Goal: Task Accomplishment & Management: Complete application form

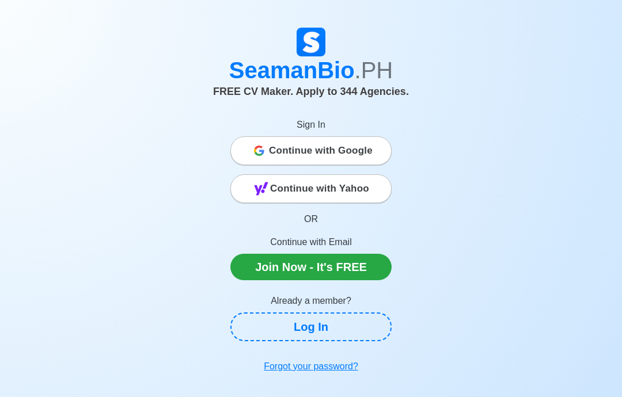
click at [290, 149] on span "Continue with Google" at bounding box center [321, 150] width 104 height 23
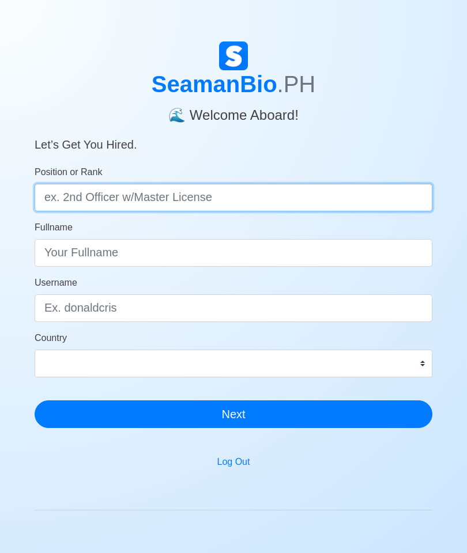
click at [395, 199] on input "Position or Rank" at bounding box center [233, 198] width 397 height 28
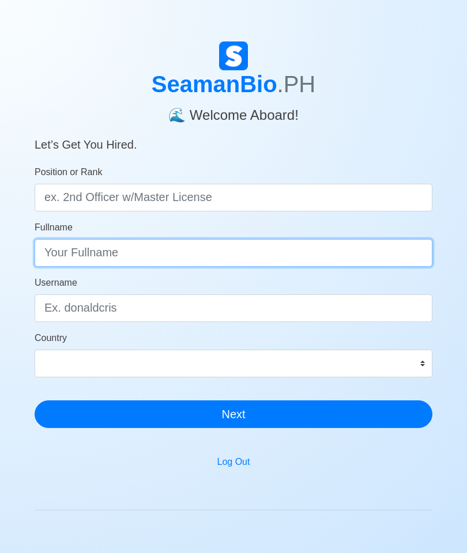
click at [408, 258] on input "Fullname" at bounding box center [233, 253] width 397 height 28
type input "R"
type input "RECOSANA, PAOLO B."
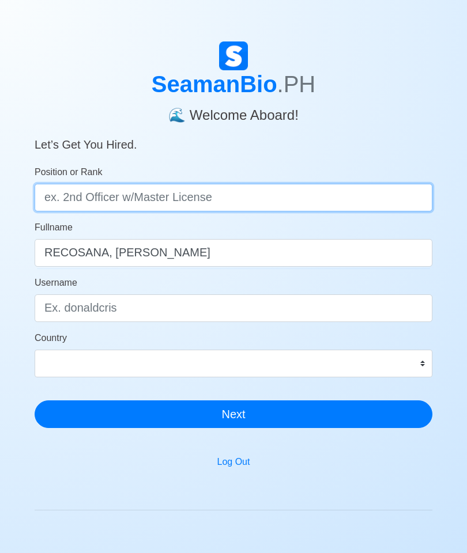
click at [356, 200] on input "Position or Rank" at bounding box center [233, 198] width 397 height 28
type input "o"
type input "OFFIC"
type input "l"
type input "LICENSED OFFICER IN CHARGE OF ENGINEERING WATCH"
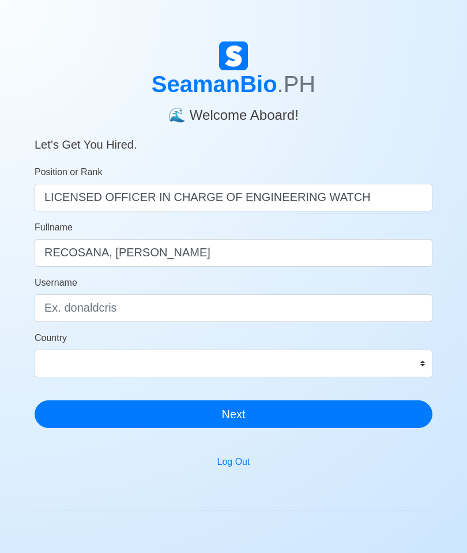
click at [335, 287] on div "Username" at bounding box center [233, 299] width 397 height 46
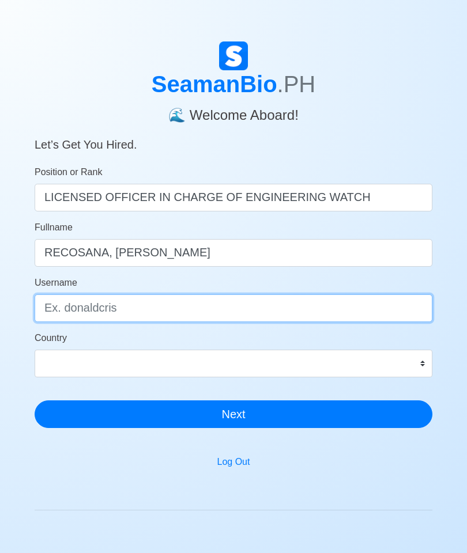
click at [384, 304] on input "Username" at bounding box center [233, 308] width 397 height 28
type input "paopao"
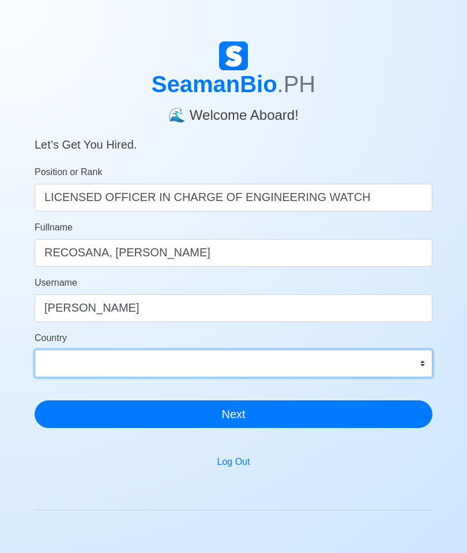
click at [394, 374] on select "Afghanistan Åland Islands Albania Algeria American Samoa Andorra Angola Anguill…" at bounding box center [233, 364] width 397 height 28
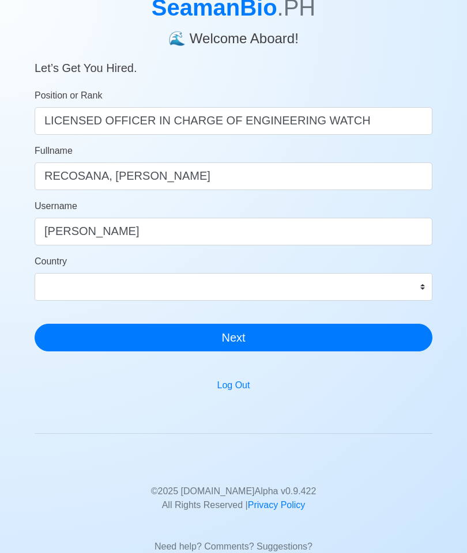
click at [403, 197] on form "Position or Rank LICENSED OFFICER IN CHARGE OF ENGINEERING WATCH Fullname RECOS…" at bounding box center [233, 220] width 397 height 263
click at [305, 274] on select "Afghanistan Åland Islands Albania Algeria American Samoa Andorra Angola Anguill…" at bounding box center [233, 287] width 397 height 28
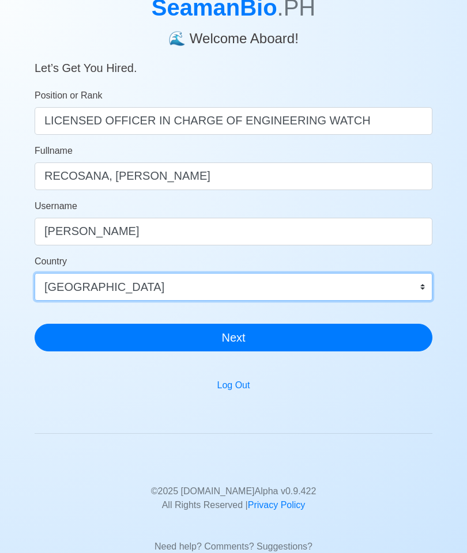
scroll to position [123, 0]
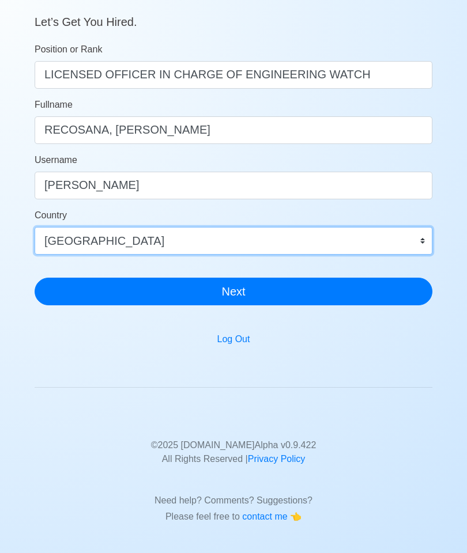
click at [393, 239] on select "Afghanistan Åland Islands Albania Algeria American Samoa Andorra Angola Anguill…" at bounding box center [233, 241] width 397 height 28
select select "PH"
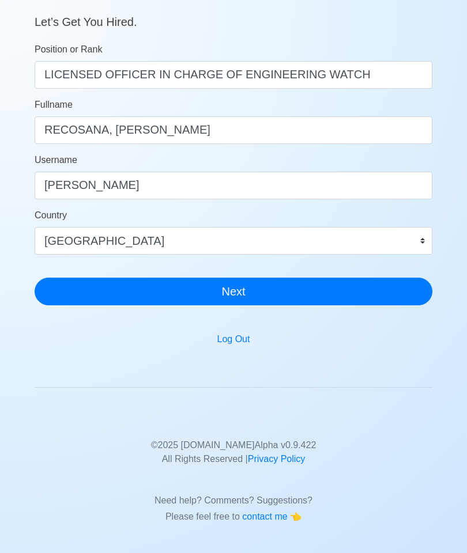
click at [372, 290] on button "Next" at bounding box center [233, 292] width 397 height 28
click at [315, 293] on button "Next" at bounding box center [233, 292] width 397 height 28
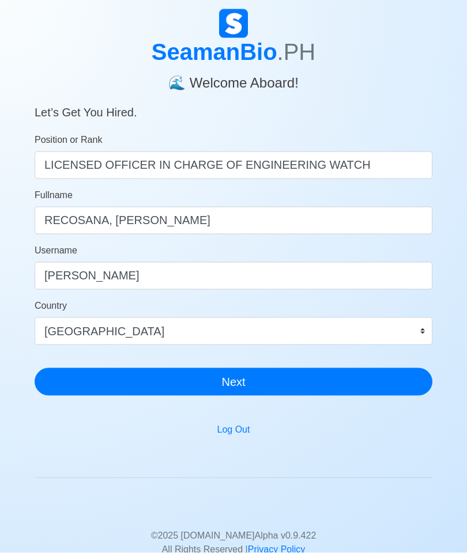
scroll to position [33, 0]
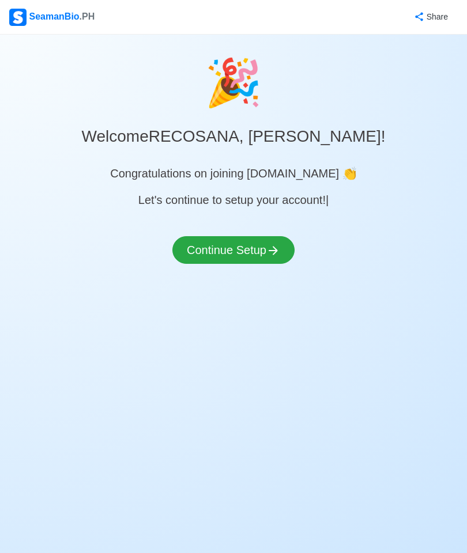
click at [196, 236] on button "Continue Setup" at bounding box center [233, 250] width 122 height 28
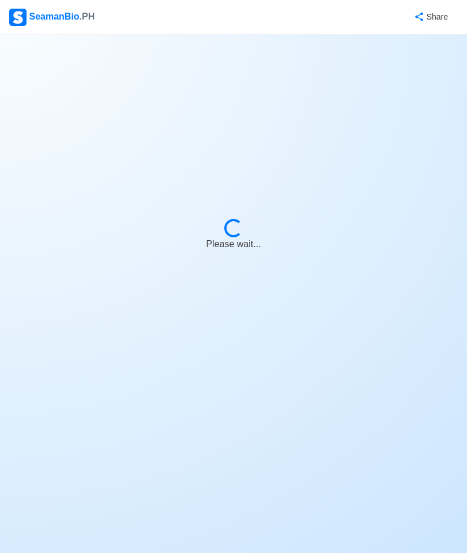
select select "Visible for Hiring"
select select "PH"
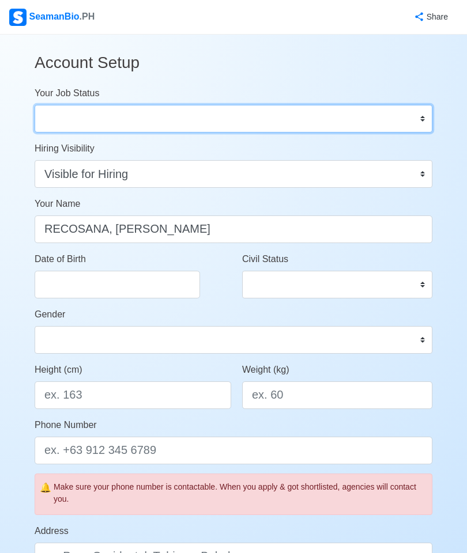
click at [65, 116] on select "Onboard Actively Looking for Job Not Looking for Job" at bounding box center [233, 119] width 397 height 28
select select "Actively Looking for Job"
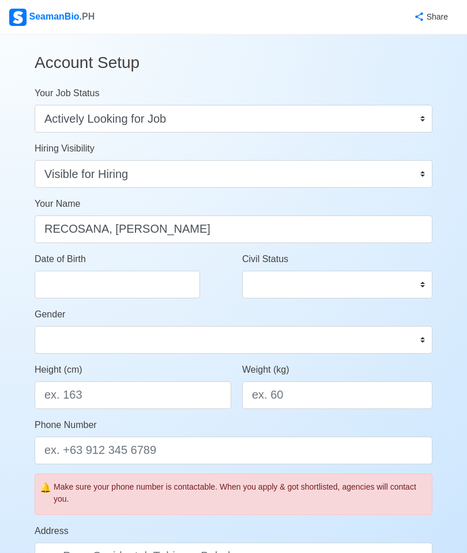
click at [415, 172] on select "Visible for Hiring Not Visible for Hiring" at bounding box center [233, 174] width 397 height 28
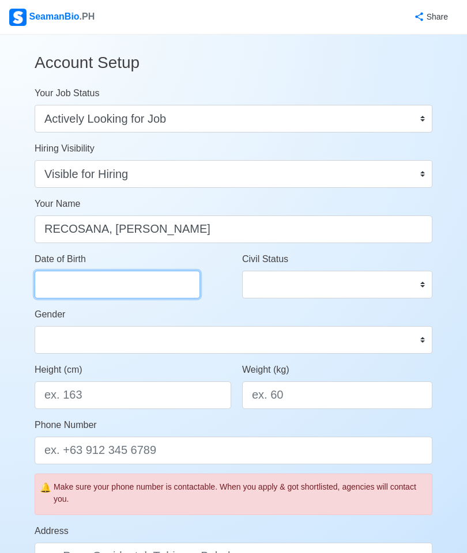
click at [75, 291] on input "Date of Birth" at bounding box center [117, 285] width 165 height 28
select select "****"
select select "******"
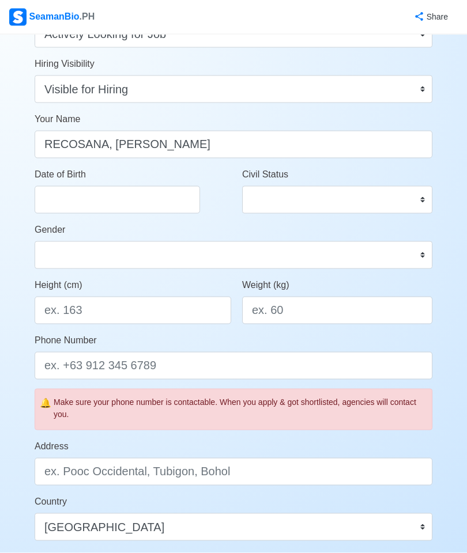
scroll to position [101, 0]
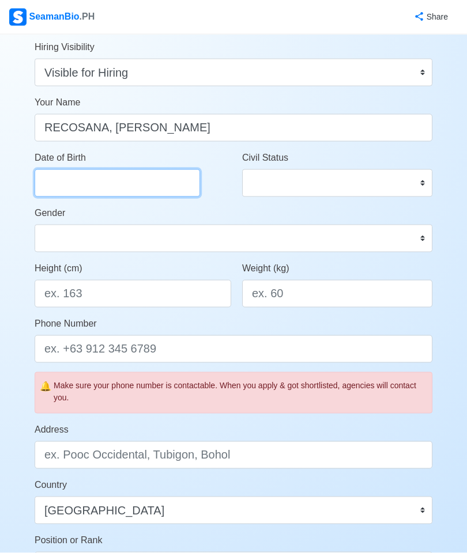
click at [172, 181] on input "Date of Birth" at bounding box center [117, 183] width 165 height 28
select select "****"
select select "******"
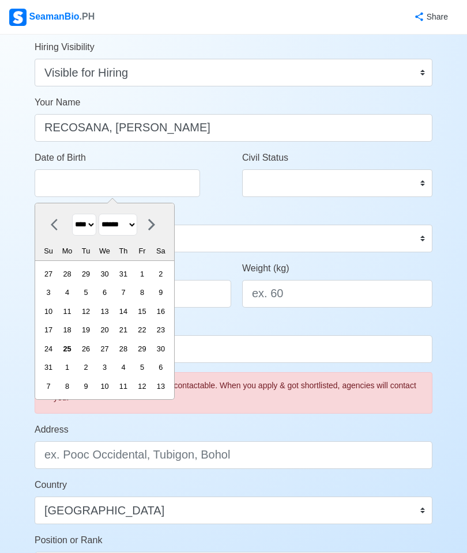
click at [95, 227] on select "**** **** **** **** **** **** **** **** **** **** **** **** **** **** **** ****…" at bounding box center [84, 225] width 24 height 22
select select "****"
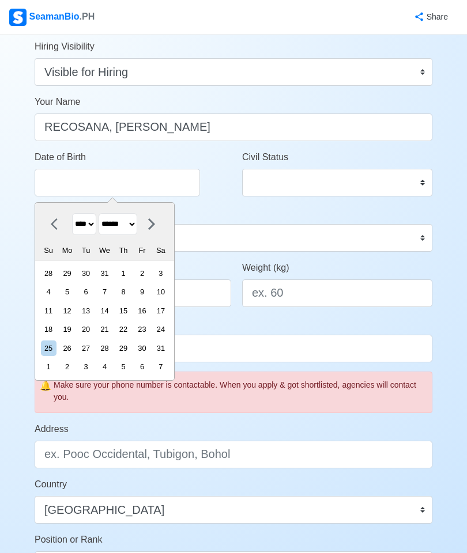
click at [137, 224] on select "******* ******** ***** ***** *** **** **** ****** ********* ******* ******** **…" at bounding box center [118, 224] width 39 height 22
select select "*********"
click at [168, 328] on div "28" at bounding box center [161, 329] width 16 height 16
type input "09/28/2002"
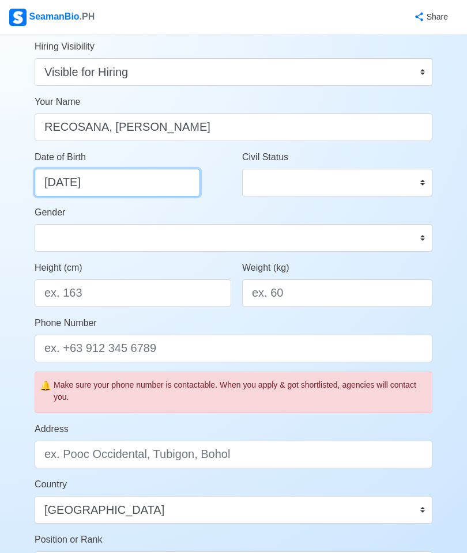
scroll to position [101, 0]
click at [415, 169] on select "Single Married Widowed Separated" at bounding box center [337, 183] width 190 height 28
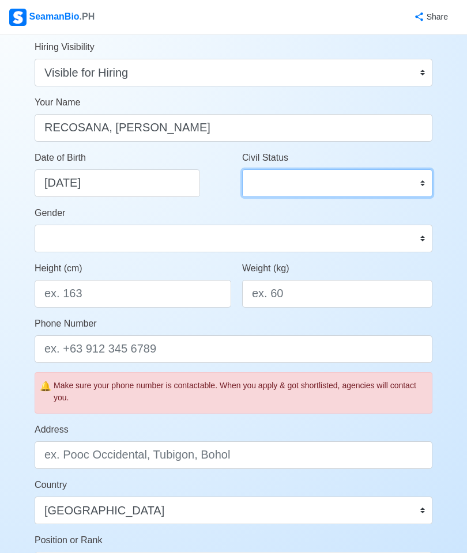
scroll to position [102, 0]
select select "Single"
click at [236, 238] on select "Male Female" at bounding box center [233, 238] width 397 height 28
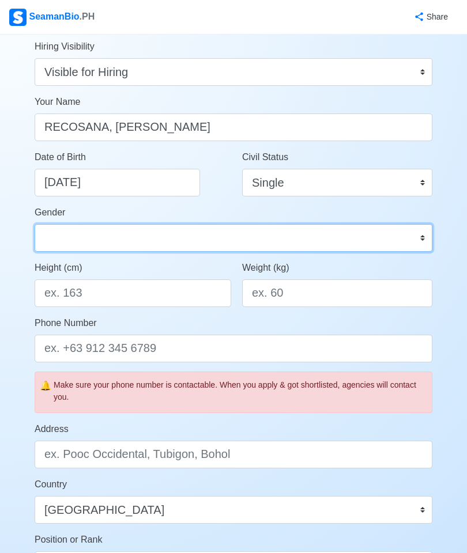
select select "Male"
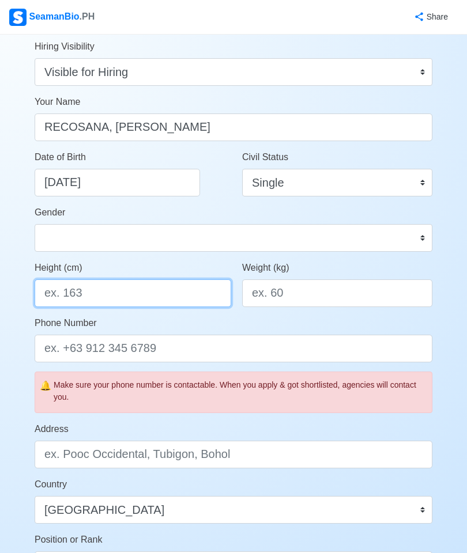
click at [199, 290] on input "Height (cm)" at bounding box center [133, 293] width 196 height 28
type input "170"
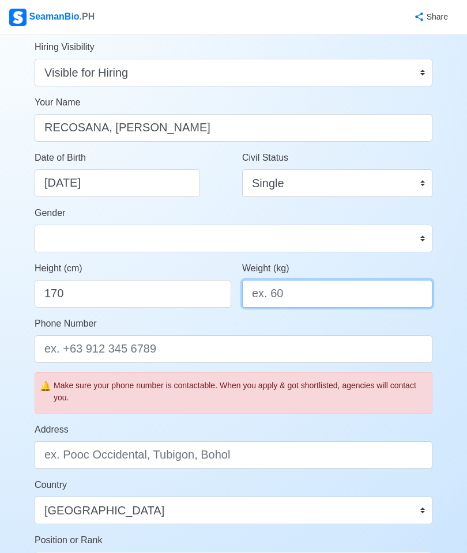
click at [400, 293] on input "Weight (kg)" at bounding box center [337, 294] width 190 height 28
type input "7"
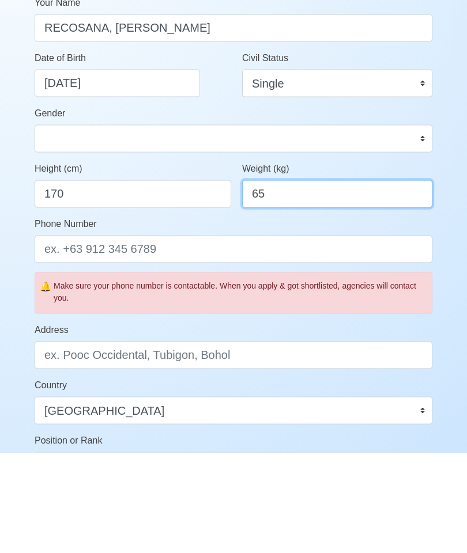
type input "65"
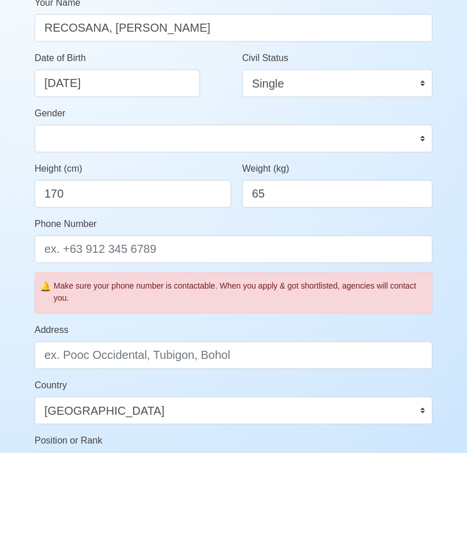
click at [301, 335] on input "Phone Number" at bounding box center [233, 349] width 397 height 28
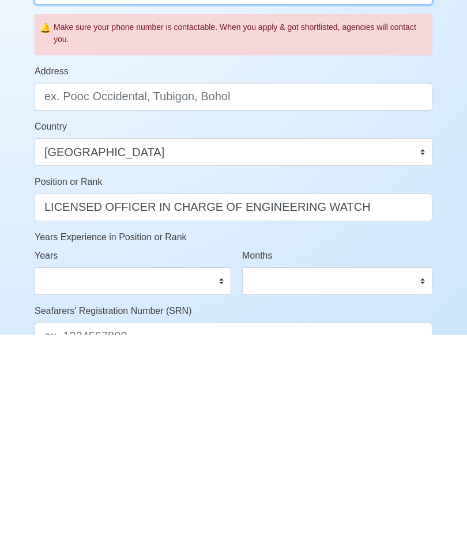
scroll to position [255, 0]
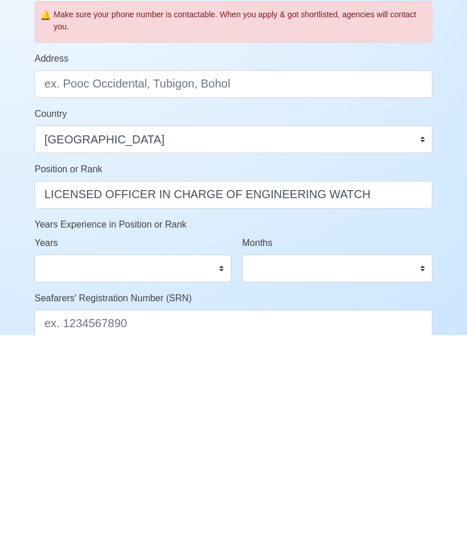
type input "09569276494"
click at [219, 397] on select "0 1 2 3 4 5 6 7 8 9 10 11 12 13 14 15 16 17 18 19 20 21 22 23 24 25 26 27 28 29…" at bounding box center [133, 486] width 196 height 28
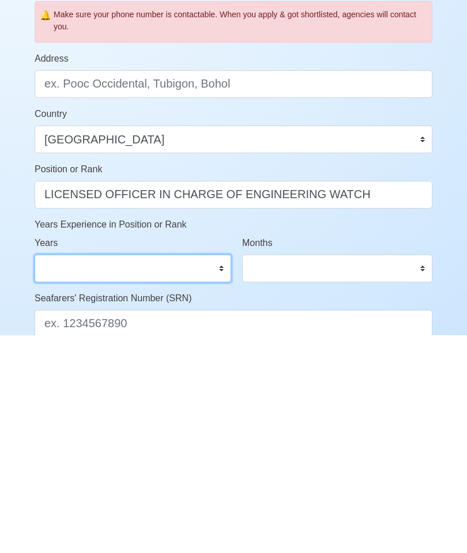
scroll to position [472, 0]
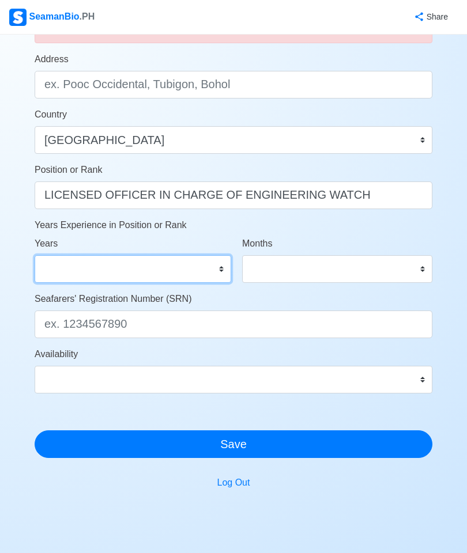
select select "1"
click at [402, 270] on select "0 1 2 3 4 5 6 7 8 9 10 11" at bounding box center [337, 269] width 190 height 28
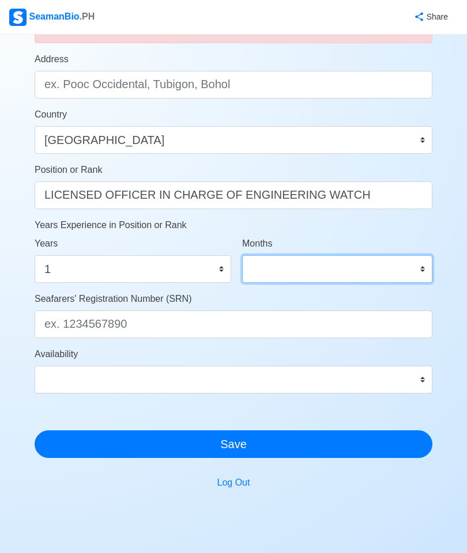
select select "1"
click at [406, 384] on select "Immediate Sep 2025 Oct 2025 Nov 2025 Dec 2025 Jan 2026 Feb 2026 Mar 2026 Apr 20…" at bounding box center [233, 380] width 397 height 28
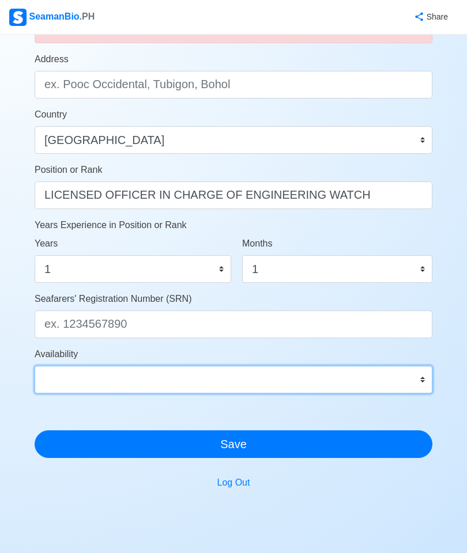
select select "1759248000000"
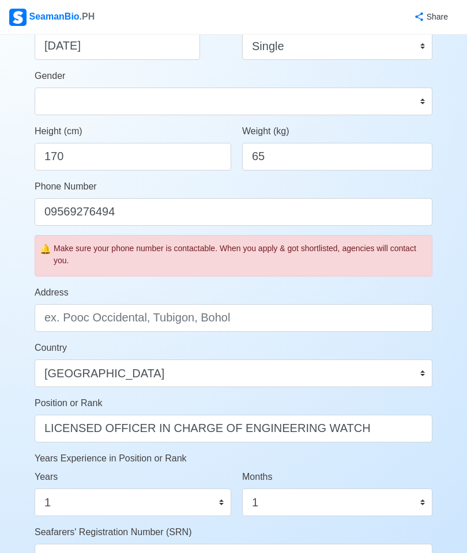
scroll to position [224, 0]
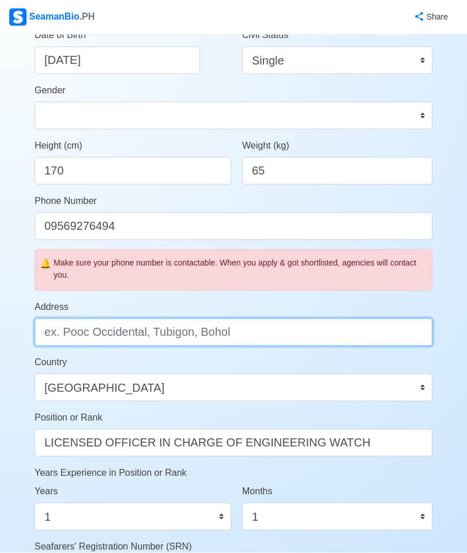
click at [326, 325] on input "Address" at bounding box center [233, 333] width 397 height 28
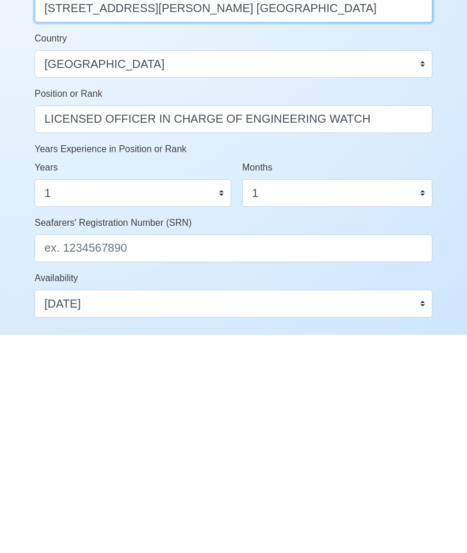
scroll to position [330, 0]
type input "96 SOLIMAN STREET IBAYO BALANGA CITY BATAAN"
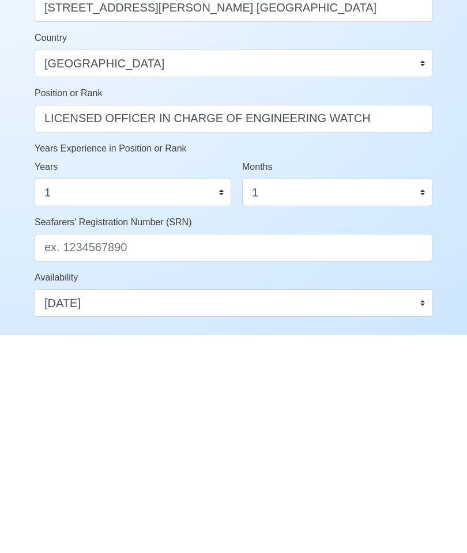
click at [342, 397] on select "Immediate Sep 2025 Oct 2025 Nov 2025 Dec 2025 Jan 2026 Feb 2026 Mar 2026 Apr 20…" at bounding box center [233, 521] width 397 height 28
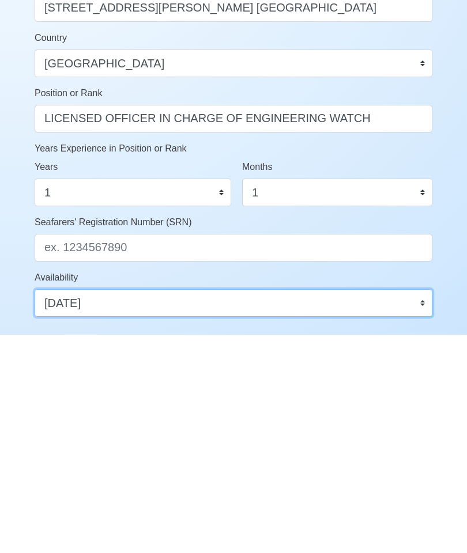
scroll to position [518, 0]
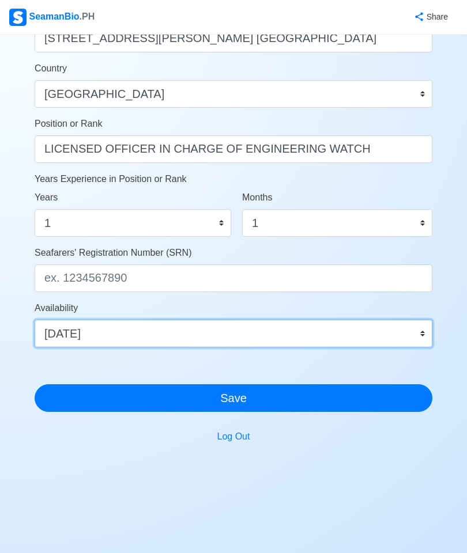
select select "1761926400000"
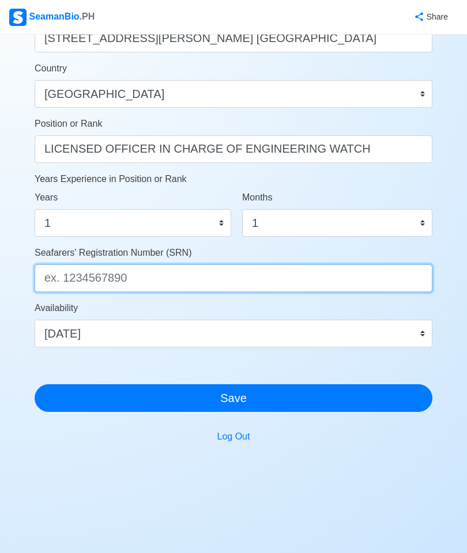
click at [244, 270] on input "Seafarers' Registration Number (SRN)" at bounding box center [233, 278] width 397 height 28
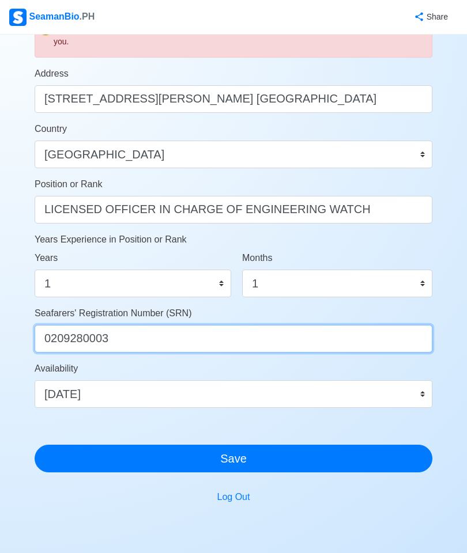
scroll to position [453, 0]
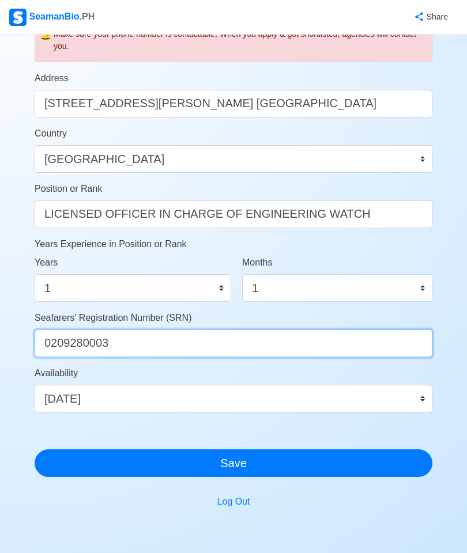
type input "0209280003"
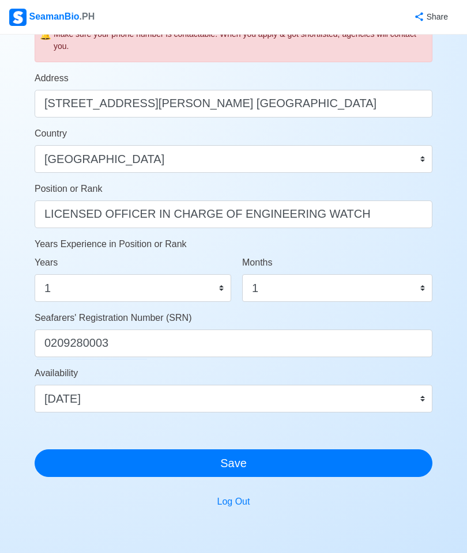
click at [407, 217] on input "LICENSED OFFICER IN CHARGE OF ENGINEERING WATCH" at bounding box center [233, 214] width 397 height 28
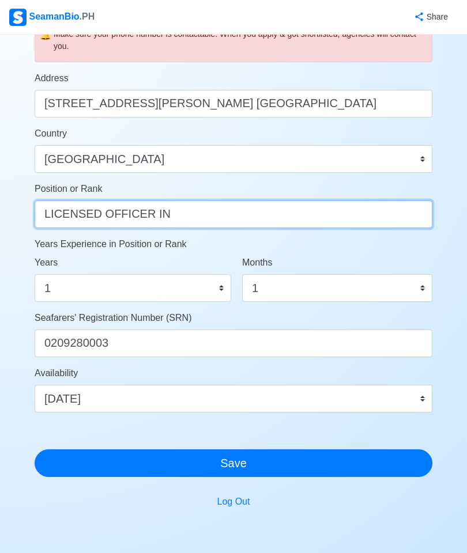
type input "LICENSED OFFICER"
type input "W"
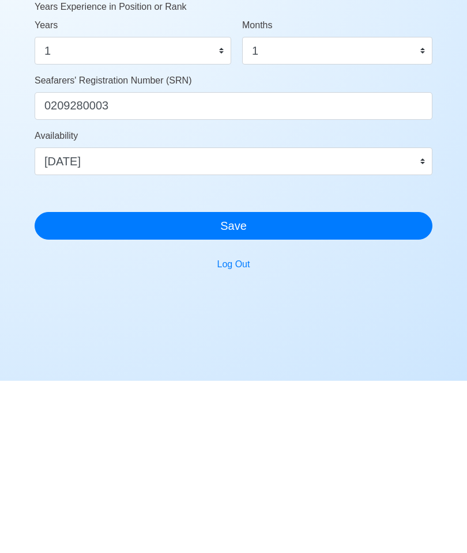
type input "ENGINE CADET W/ OIC-EW LICENSE"
click at [399, 384] on button "Save" at bounding box center [233, 398] width 397 height 28
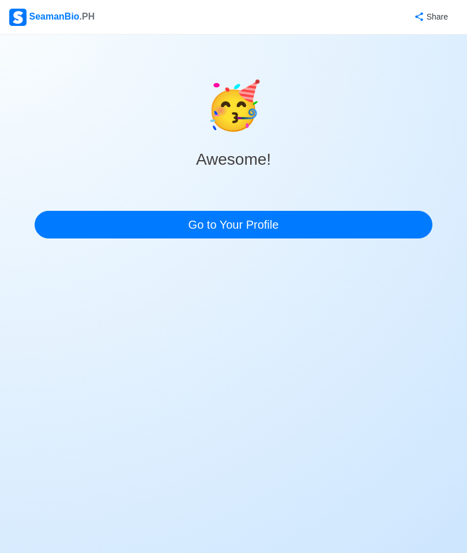
scroll to position [46, 0]
click at [389, 211] on link "Go to Your Profile" at bounding box center [233, 225] width 397 height 28
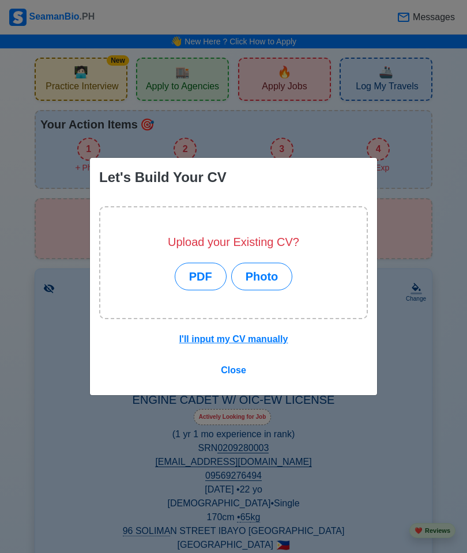
click at [248, 397] on div "Let's Build Your CV Upload your Existing CV? PDF Photo I'll input my CV manuall…" at bounding box center [233, 276] width 467 height 553
click at [240, 397] on div "Let's Build Your CV Upload your Existing CV? PDF Photo I'll input my CV manuall…" at bounding box center [233, 276] width 467 height 553
click at [239, 397] on div "Let's Build Your CV Upload your Existing CV? PDF Photo I'll input my CV manuall…" at bounding box center [233, 276] width 467 height 553
click at [244, 397] on div "Let's Build Your CV Upload your Existing CV? PDF Photo I'll input my CV manuall…" at bounding box center [233, 276] width 467 height 553
click at [271, 382] on div "I'll input my CV manually Close" at bounding box center [233, 361] width 287 height 67
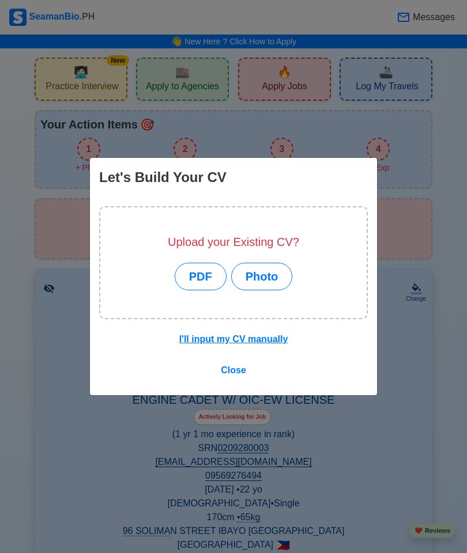
click at [276, 391] on div "I'll input my CV manually Close" at bounding box center [233, 361] width 287 height 67
click at [270, 381] on div "I'll input my CV manually Close" at bounding box center [233, 361] width 287 height 67
click at [269, 388] on div "I'll input my CV manually Close" at bounding box center [233, 361] width 287 height 67
click at [266, 391] on div "I'll input my CV manually Close" at bounding box center [233, 361] width 287 height 67
click at [213, 329] on button "I'll input my CV manually" at bounding box center [234, 339] width 124 height 22
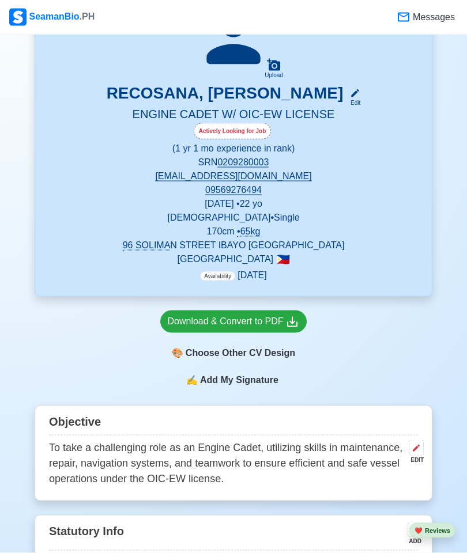
scroll to position [287, 0]
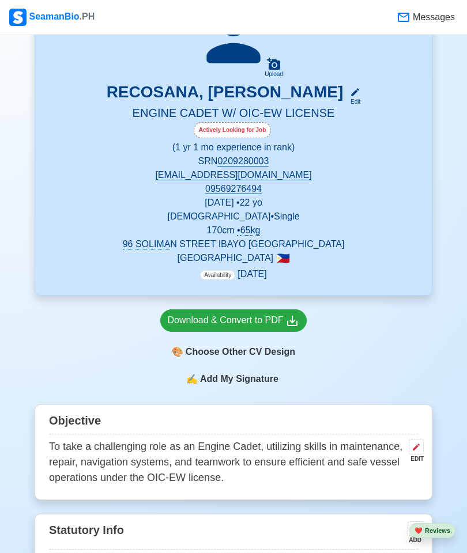
click at [288, 354] on div "🎨 Choose Other CV Design" at bounding box center [233, 352] width 147 height 22
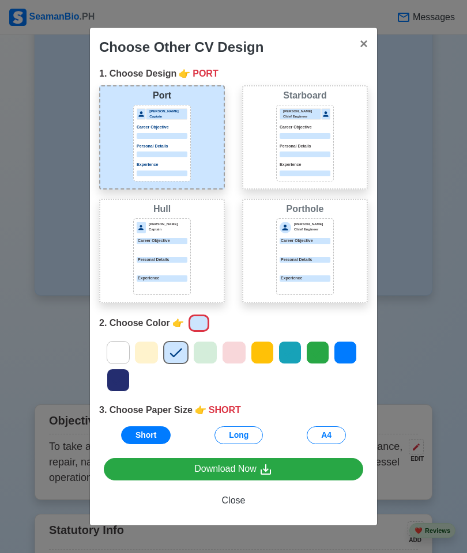
click at [301, 161] on div "Jeffrey Gil Chief Engineer Career Objective Personal Details Experience" at bounding box center [304, 142] width 51 height 68
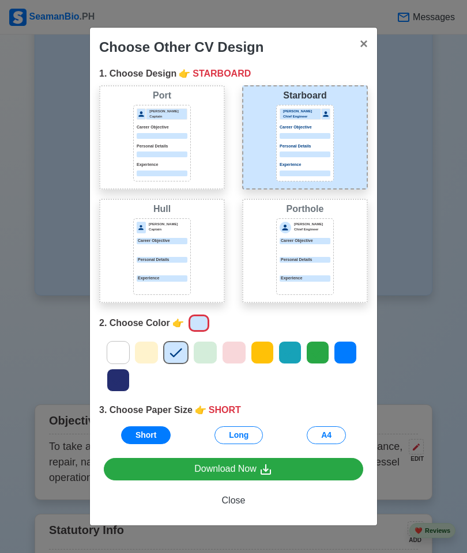
click at [193, 168] on div "Port Donald Cris Captain Career Objective Personal Details Experience" at bounding box center [162, 137] width 126 height 104
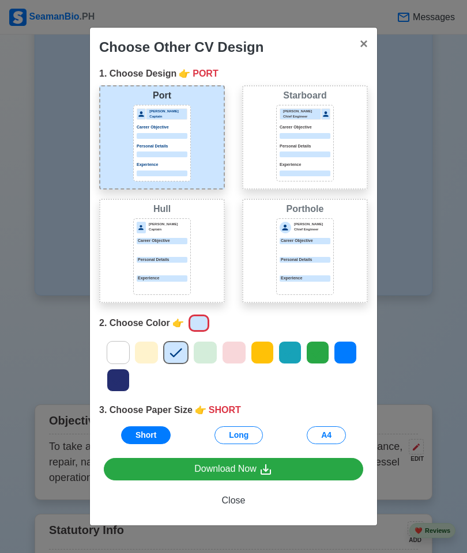
click at [320, 168] on p "Experience" at bounding box center [304, 165] width 51 height 6
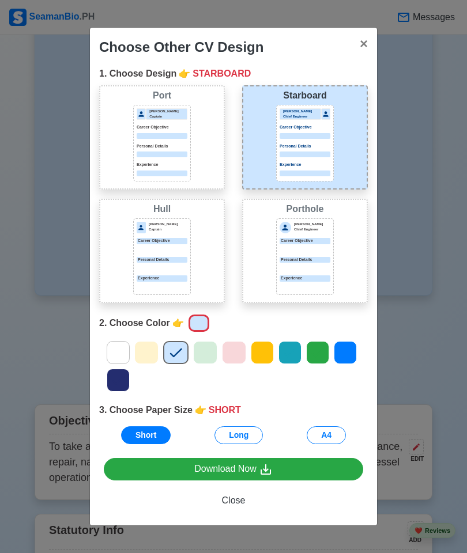
click at [321, 278] on div "Jeffrey Gil Chief Engineer Career Objective Personal Details Experience" at bounding box center [305, 256] width 58 height 77
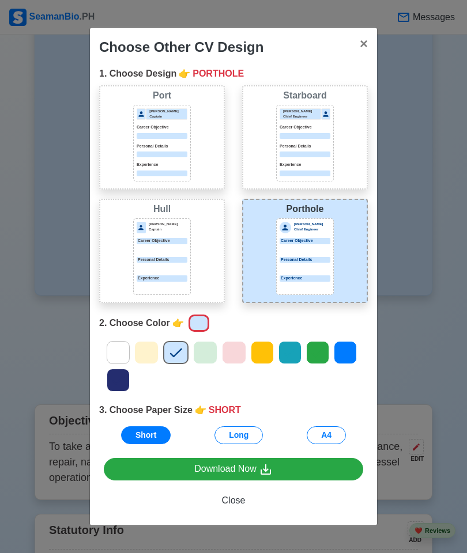
click at [322, 278] on div "Jeffrey Gil Chief Engineer Career Objective Personal Details Experience" at bounding box center [305, 256] width 58 height 77
click at [121, 358] on icon at bounding box center [118, 352] width 12 height 9
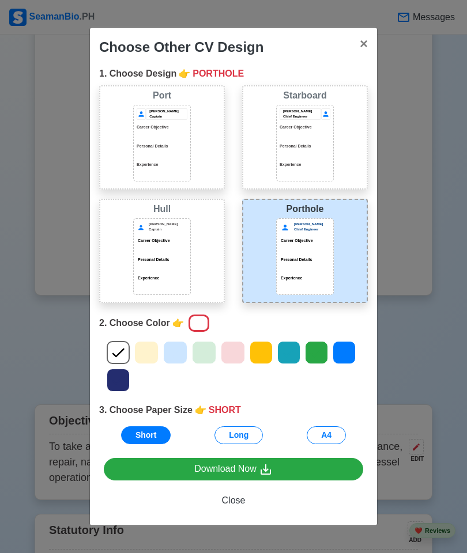
click at [327, 444] on button "A4" at bounding box center [325, 435] width 39 height 18
click at [240, 505] on span "Close" at bounding box center [234, 500] width 24 height 10
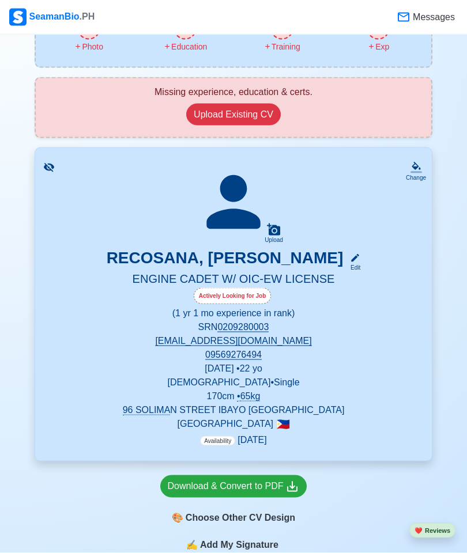
scroll to position [122, 0]
click at [419, 172] on icon at bounding box center [416, 172] width 12 height 2
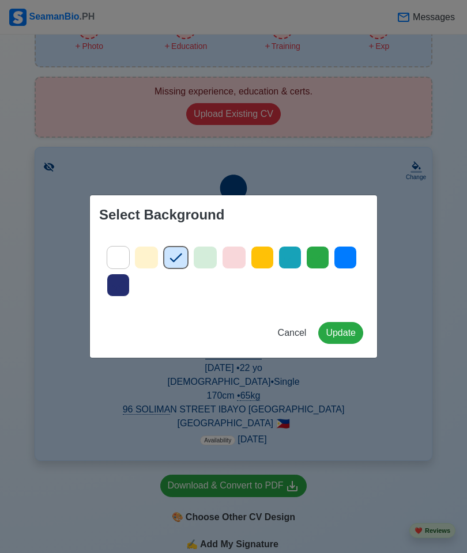
click at [115, 253] on icon at bounding box center [117, 257] width 17 height 17
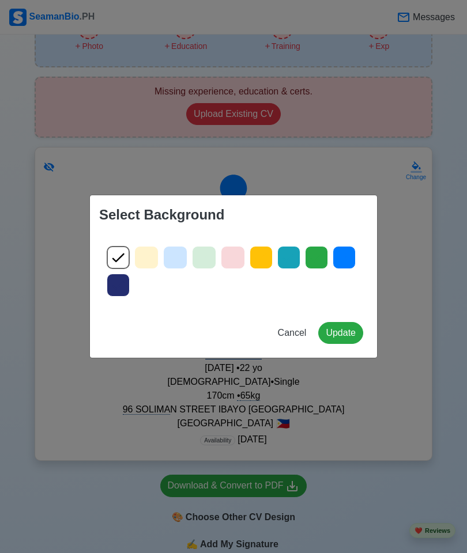
click at [337, 332] on button "Update" at bounding box center [340, 333] width 45 height 22
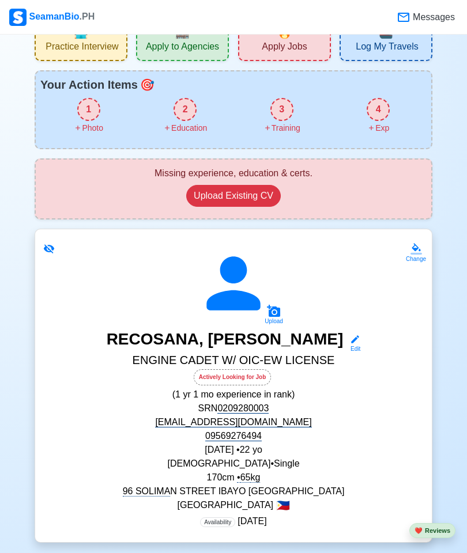
scroll to position [0, 0]
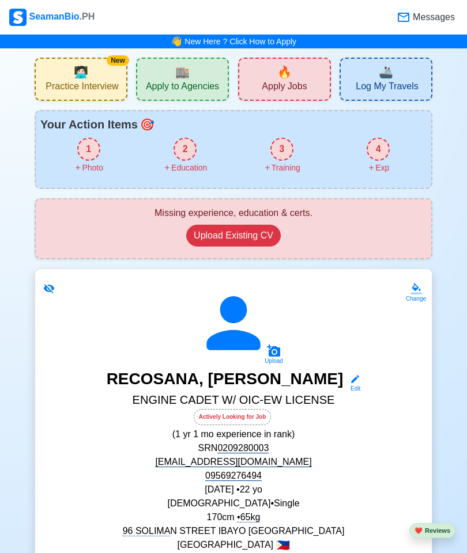
click at [18, 18] on img at bounding box center [17, 17] width 17 height 17
click at [25, 14] on img at bounding box center [17, 17] width 17 height 17
click at [427, 18] on span "Messages" at bounding box center [432, 17] width 44 height 14
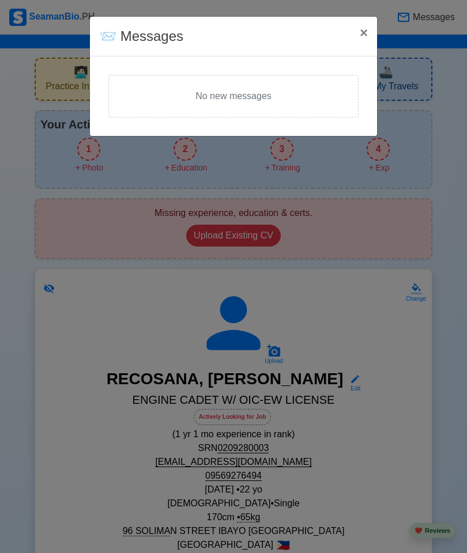
click at [366, 28] on span "×" at bounding box center [363, 33] width 8 height 16
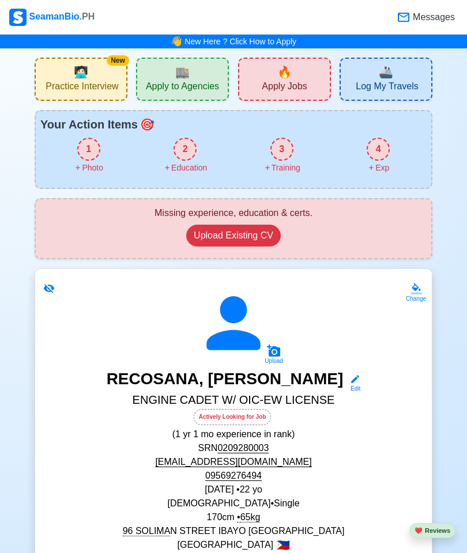
click at [210, 72] on div "🏬 Apply to Agencies" at bounding box center [182, 79] width 93 height 43
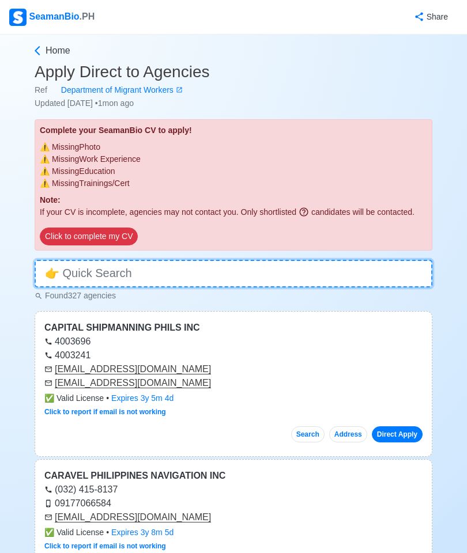
click at [320, 284] on input at bounding box center [233, 274] width 397 height 28
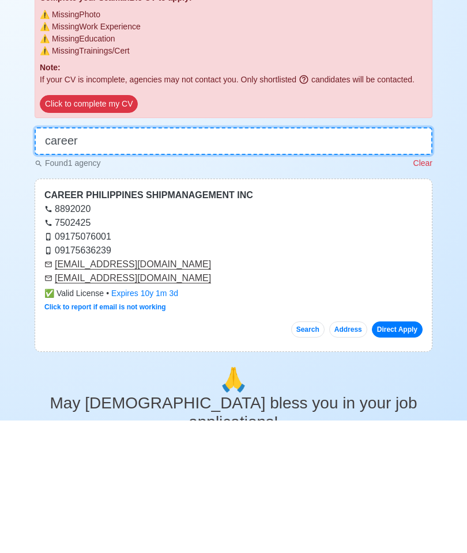
type input "career"
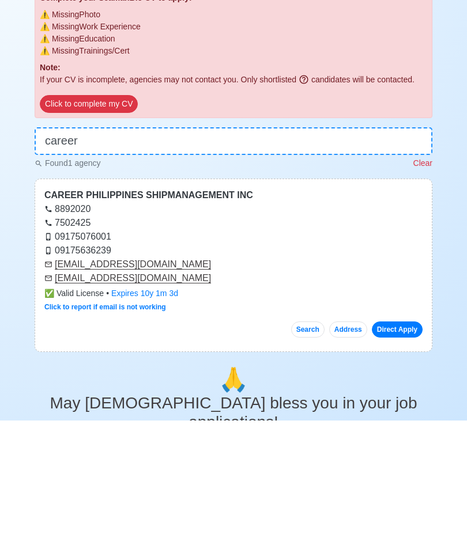
click at [387, 404] on div "ops@career.com.ph" at bounding box center [233, 411] width 378 height 14
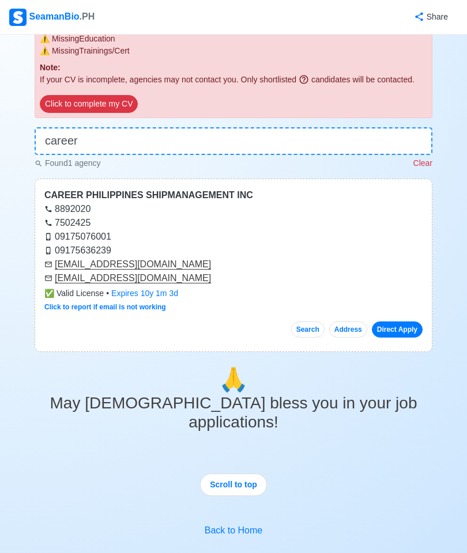
click at [392, 271] on div "career@globenet.com.ph" at bounding box center [233, 264] width 378 height 14
click at [219, 202] on div "CAREER PHILIPPINES SHIPMANAGEMENT INC" at bounding box center [233, 195] width 378 height 14
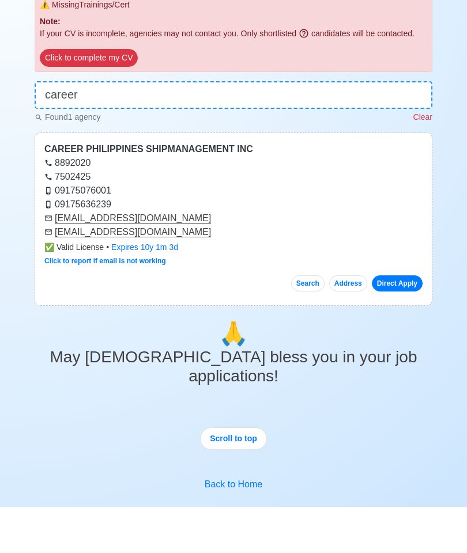
click at [399, 127] on input "career" at bounding box center [233, 141] width 397 height 28
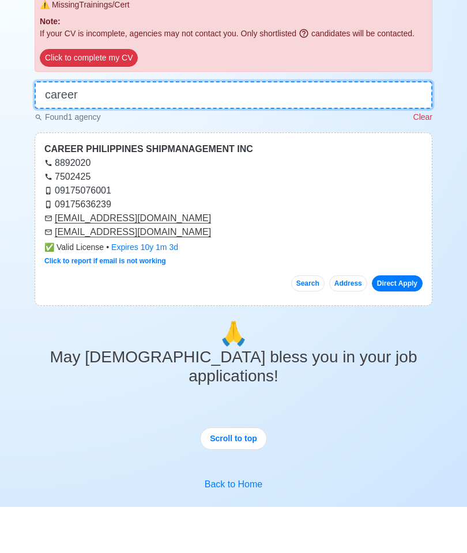
scroll to position [179, 0]
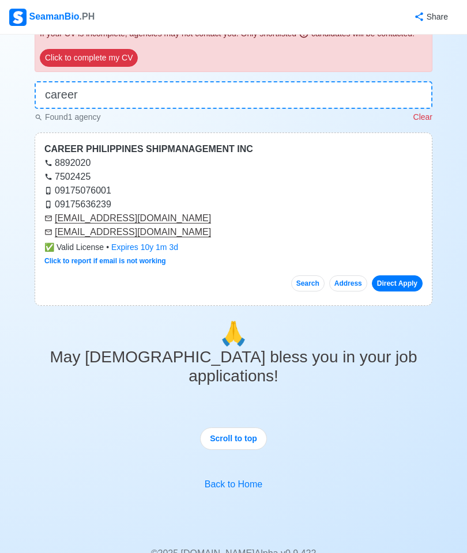
click at [428, 123] on p "Clear" at bounding box center [422, 117] width 19 height 12
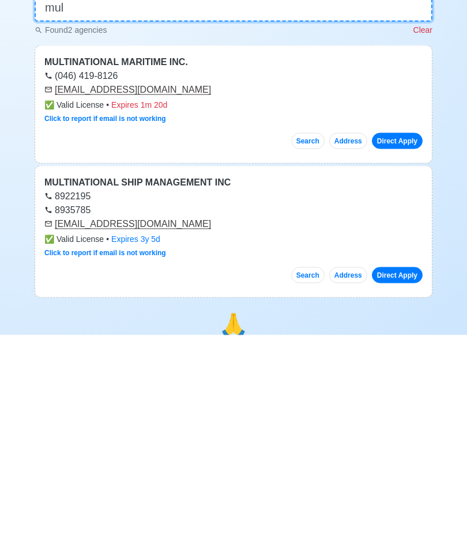
scroll to position [48, 0]
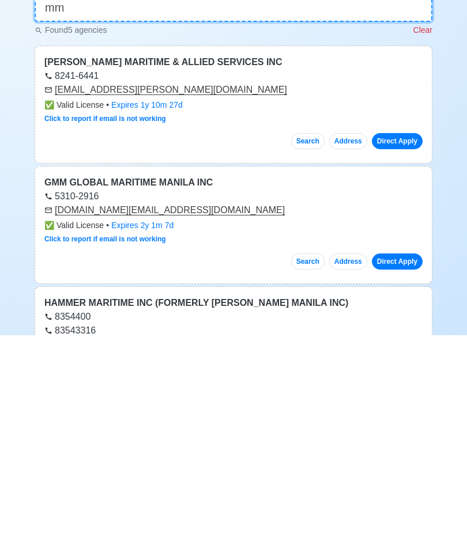
type input "mms"
